Goal: Task Accomplishment & Management: Use online tool/utility

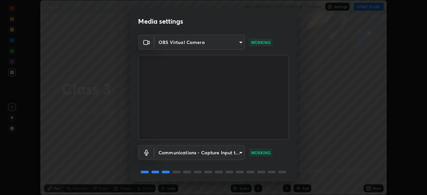
scroll to position [24, 0]
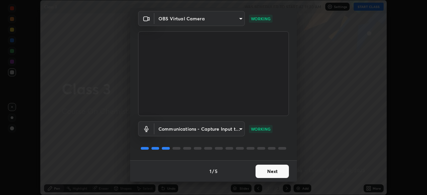
click at [273, 173] on button "Next" at bounding box center [272, 171] width 33 height 13
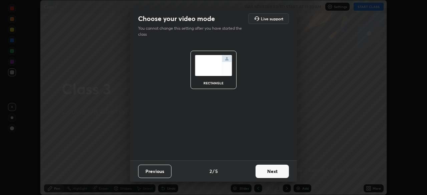
click at [273, 173] on button "Next" at bounding box center [272, 171] width 33 height 13
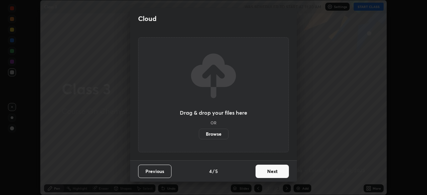
click at [274, 173] on button "Next" at bounding box center [272, 171] width 33 height 13
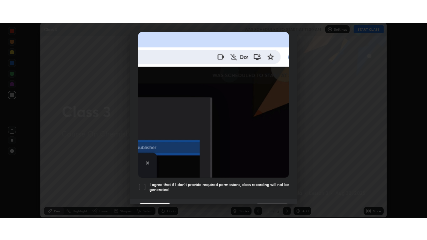
scroll to position [160, 0]
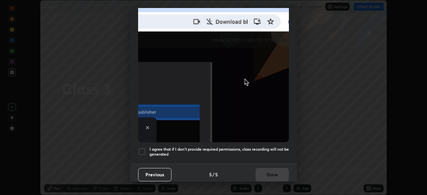
click at [142, 150] on div at bounding box center [142, 152] width 8 height 8
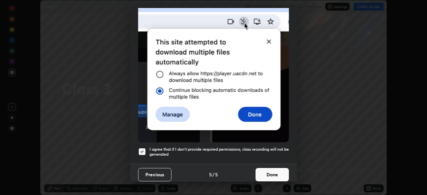
click at [259, 171] on button "Done" at bounding box center [272, 174] width 33 height 13
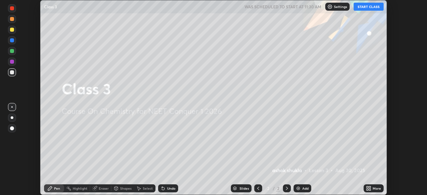
click at [362, 7] on button "START CLASS" at bounding box center [369, 7] width 30 height 8
click at [370, 190] on icon at bounding box center [370, 190] width 2 height 2
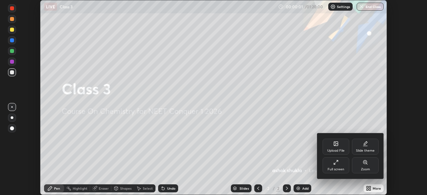
click at [336, 163] on icon at bounding box center [335, 162] width 5 height 5
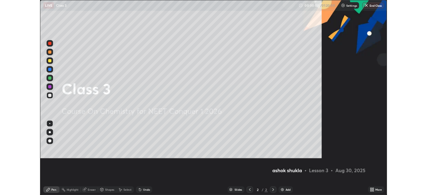
scroll to position [240, 427]
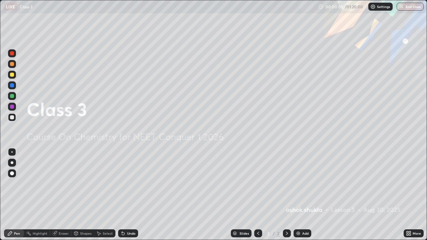
click at [299, 195] on img at bounding box center [298, 233] width 5 height 5
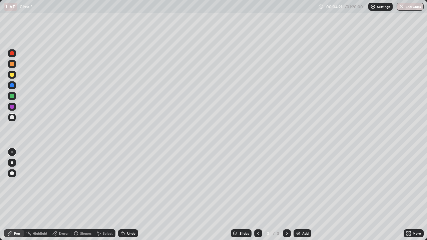
click at [62, 195] on div "Eraser" at bounding box center [64, 233] width 10 height 3
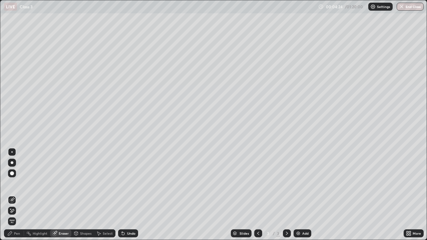
click at [18, 195] on div "Pen" at bounding box center [17, 233] width 6 height 3
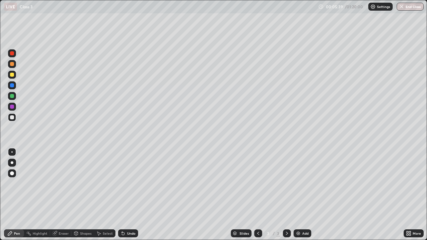
click at [297, 195] on img at bounding box center [298, 233] width 5 height 5
click at [180, 195] on div "Slides 4 / 4 Add" at bounding box center [271, 233] width 266 height 13
click at [296, 195] on img at bounding box center [298, 233] width 5 height 5
click at [298, 195] on img at bounding box center [298, 233] width 5 height 5
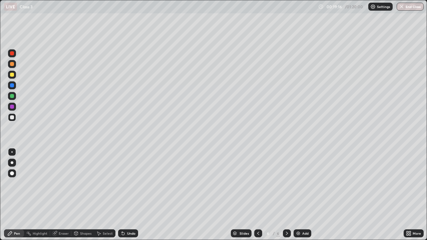
click at [60, 195] on div "Eraser" at bounding box center [64, 233] width 10 height 3
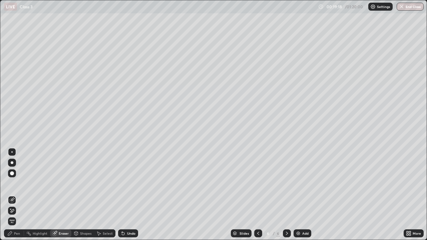
click at [15, 195] on div "Pen" at bounding box center [17, 233] width 6 height 3
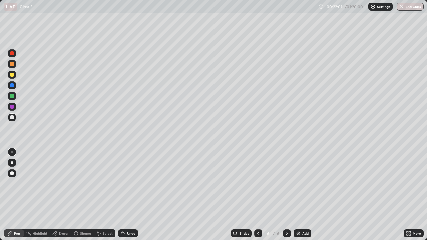
click at [297, 195] on img at bounding box center [298, 233] width 5 height 5
click at [59, 195] on div "Eraser" at bounding box center [64, 233] width 10 height 3
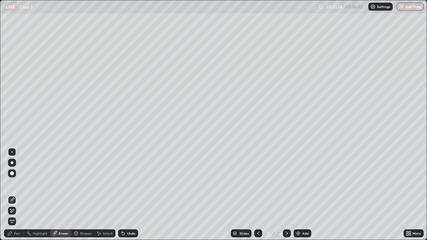
click at [19, 195] on div "Pen" at bounding box center [17, 233] width 6 height 3
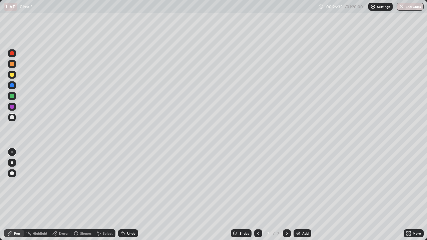
click at [296, 195] on img at bounding box center [298, 233] width 5 height 5
click at [61, 195] on div "Eraser" at bounding box center [64, 233] width 10 height 3
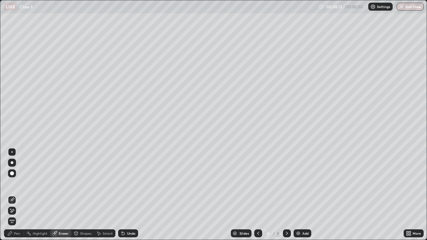
click at [16, 195] on div "Pen" at bounding box center [17, 233] width 6 height 3
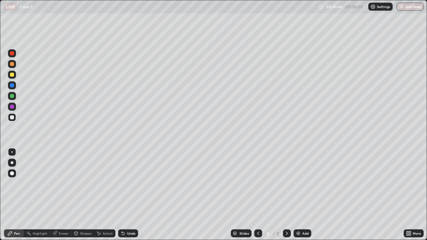
click at [298, 195] on img at bounding box center [298, 233] width 5 height 5
click at [57, 195] on div "Eraser" at bounding box center [60, 234] width 21 height 8
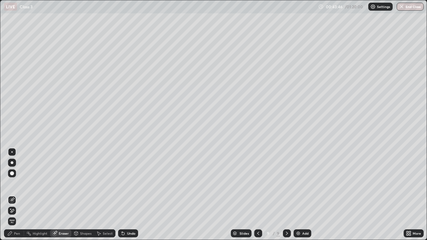
click at [15, 195] on div "Pen" at bounding box center [17, 233] width 6 height 3
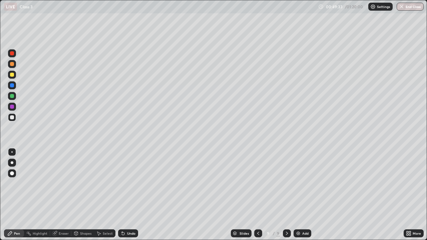
click at [298, 195] on img at bounding box center [298, 233] width 5 height 5
click at [218, 10] on div "LIVE Class 3" at bounding box center [160, 6] width 312 height 13
click at [217, 12] on div "LIVE Class 3" at bounding box center [160, 6] width 312 height 13
click at [63, 195] on div "Eraser" at bounding box center [64, 233] width 10 height 3
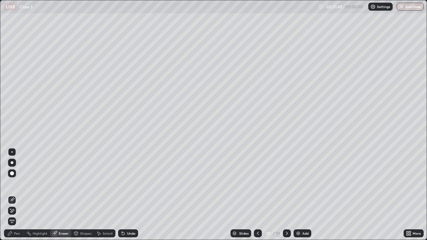
click at [17, 195] on div "Pen" at bounding box center [17, 233] width 6 height 3
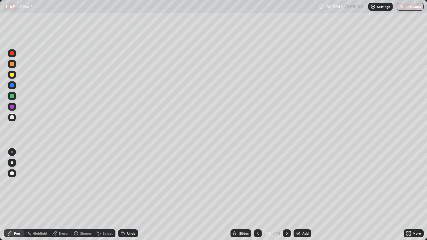
click at [296, 195] on img at bounding box center [298, 233] width 5 height 5
click at [61, 195] on div "Eraser" at bounding box center [64, 233] width 10 height 3
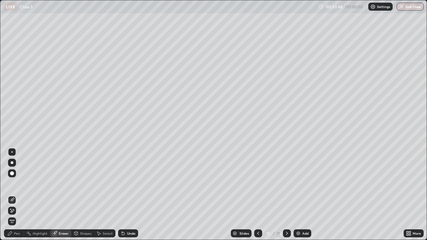
click at [17, 195] on div "Pen" at bounding box center [17, 233] width 6 height 3
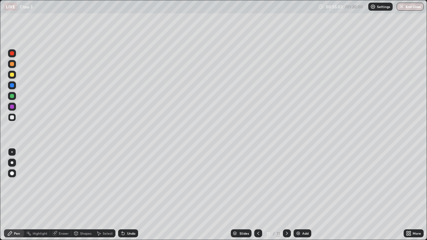
click at [60, 195] on div "Eraser" at bounding box center [64, 233] width 10 height 3
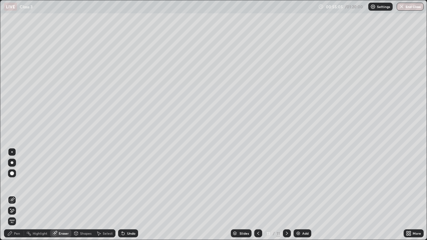
click at [16, 195] on div "Pen" at bounding box center [14, 234] width 20 height 8
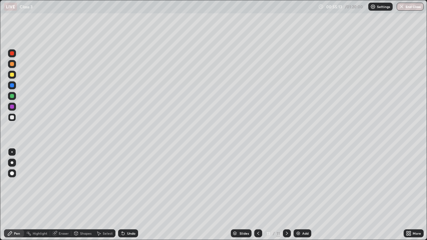
click at [63, 195] on div "Eraser" at bounding box center [64, 233] width 10 height 3
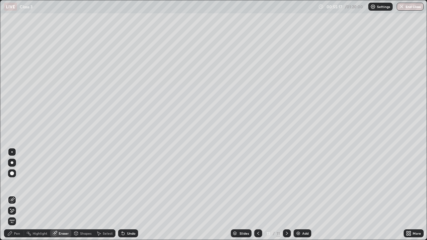
click at [16, 195] on div "Pen" at bounding box center [14, 233] width 20 height 13
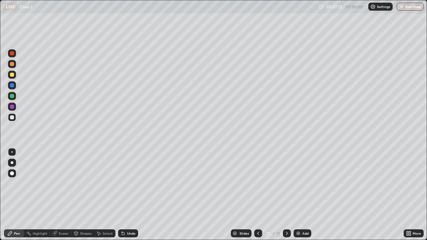
click at [296, 195] on img at bounding box center [298, 233] width 5 height 5
click at [59, 195] on div "Eraser" at bounding box center [60, 234] width 21 height 8
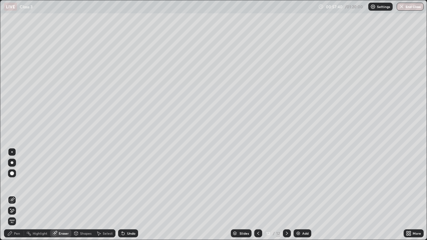
click at [18, 195] on div "Pen" at bounding box center [17, 233] width 6 height 3
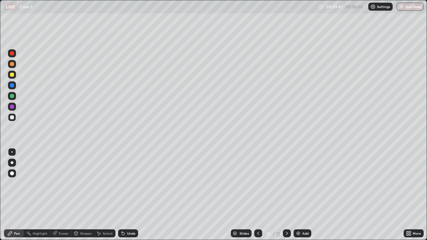
click at [256, 195] on icon at bounding box center [258, 233] width 5 height 5
click at [258, 195] on icon at bounding box center [258, 233] width 5 height 5
click at [257, 195] on icon at bounding box center [258, 233] width 5 height 5
click at [285, 195] on icon at bounding box center [286, 233] width 5 height 5
click at [286, 195] on icon at bounding box center [286, 233] width 5 height 5
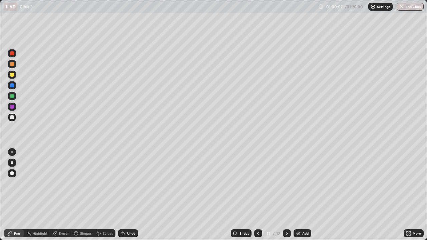
click at [286, 195] on icon at bounding box center [286, 233] width 5 height 5
click at [298, 195] on img at bounding box center [298, 233] width 5 height 5
click at [296, 195] on img at bounding box center [298, 233] width 5 height 5
click at [402, 8] on img "button" at bounding box center [401, 6] width 5 height 5
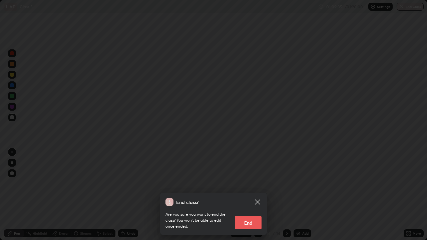
click at [249, 195] on button "End" at bounding box center [248, 222] width 27 height 13
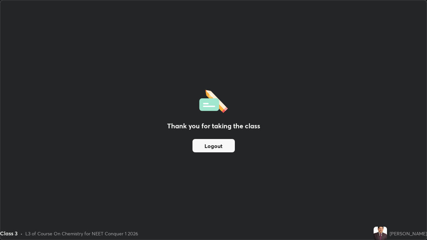
click at [361, 195] on div "Class 3 • L3 of Course On Chemistry for NEET Conquer 1 2026" at bounding box center [185, 233] width 371 height 13
click at [366, 195] on div "Class 3 • L3 of Course On Chemistry for NEET Conquer 1 2026" at bounding box center [185, 233] width 371 height 13
click at [0, 195] on div "Thank you for taking the class Logout Setting up your live class" at bounding box center [213, 120] width 427 height 240
click at [221, 152] on button "Logout" at bounding box center [214, 145] width 42 height 13
click at [225, 147] on button "Logout" at bounding box center [214, 145] width 42 height 13
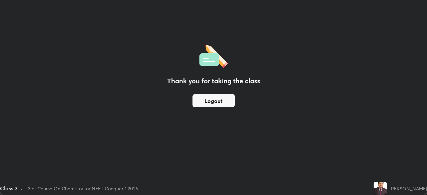
scroll to position [33169, 32937]
